Goal: Navigation & Orientation: Find specific page/section

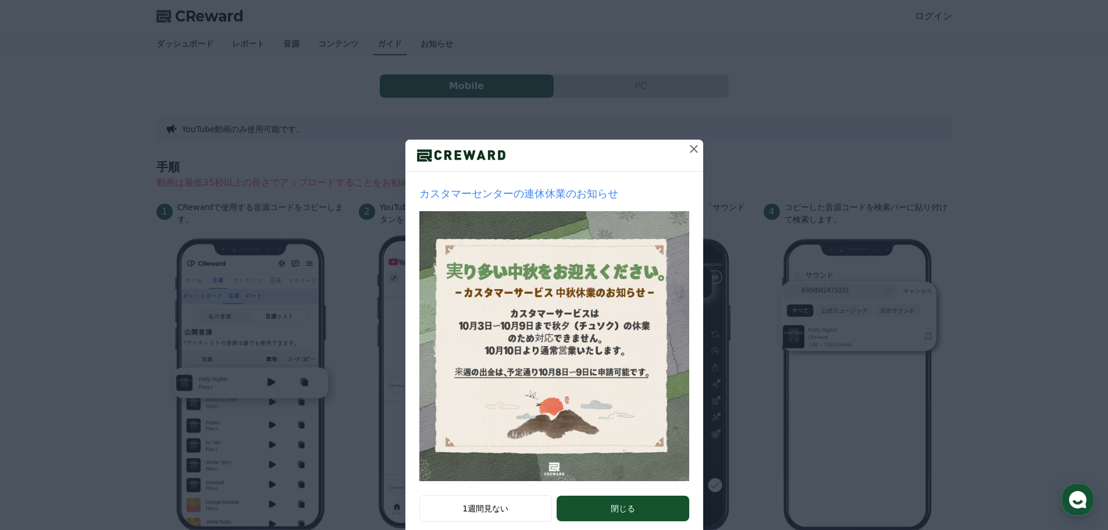
click at [690, 155] on icon at bounding box center [694, 149] width 14 height 14
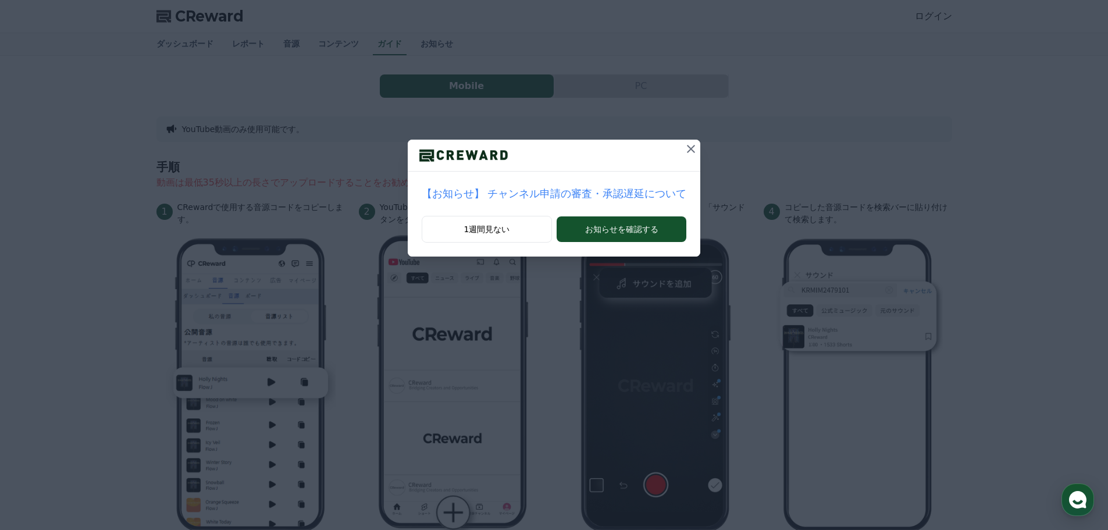
click at [684, 150] on icon at bounding box center [691, 149] width 14 height 14
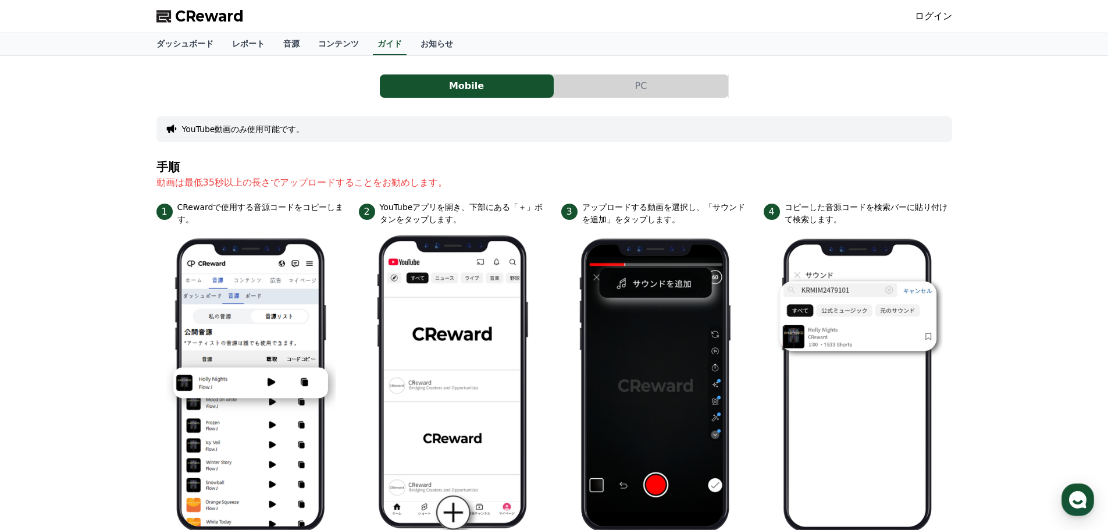
click at [636, 96] on button "PC" at bounding box center [641, 85] width 174 height 23
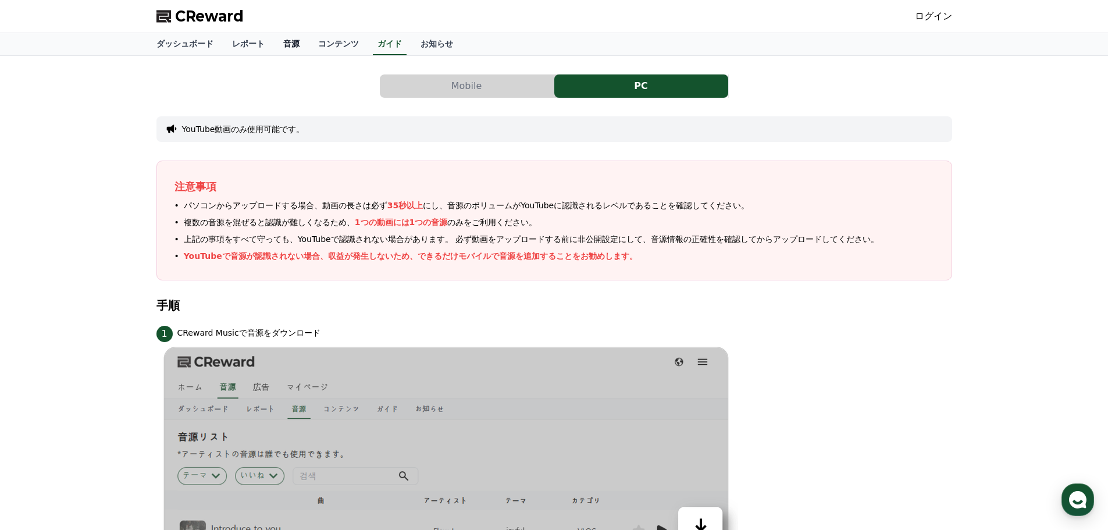
click at [274, 44] on link "音源" at bounding box center [291, 44] width 35 height 22
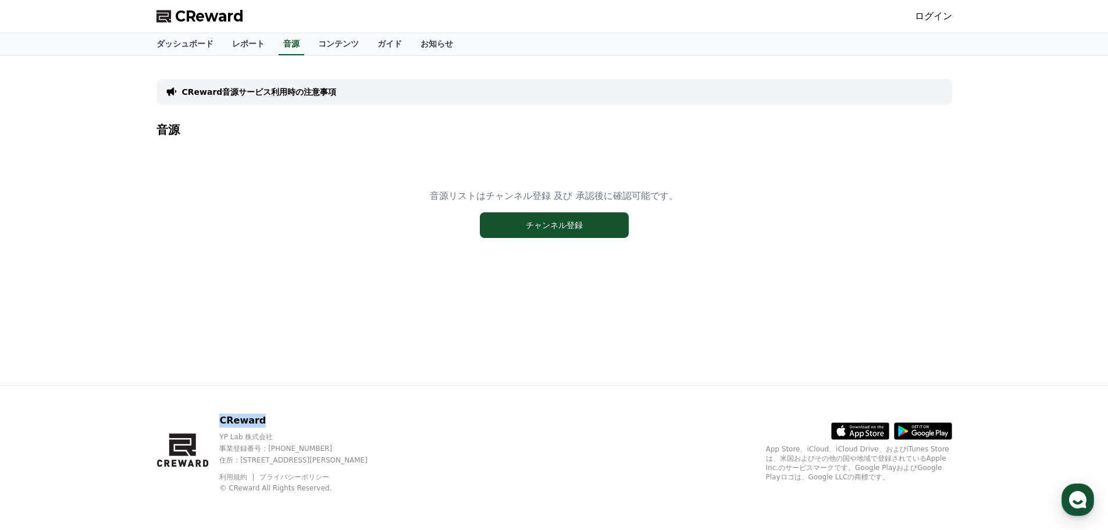
drag, startPoint x: 275, startPoint y: 421, endPoint x: 209, endPoint y: 418, distance: 65.8
click at [209, 418] on div "CReward YP Lab 株式会社 事業登録番号 : [PHONE_NUMBER] 住所 : [STREET_ADDRESS][PERSON_NAME] …" at bounding box center [272, 453] width 232 height 79
copy p "CReward"
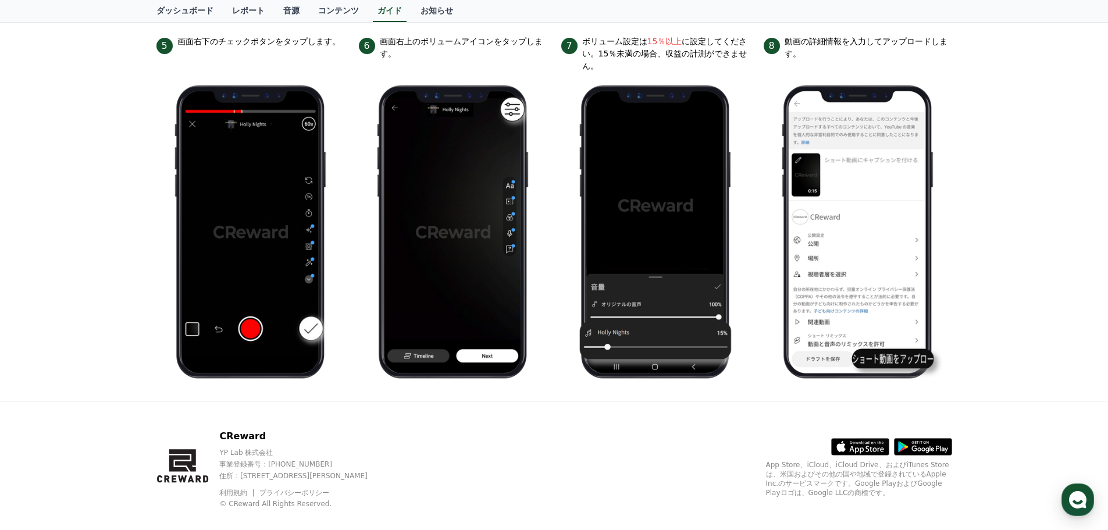
scroll to position [527, 0]
